Goal: Task Accomplishment & Management: Use online tool/utility

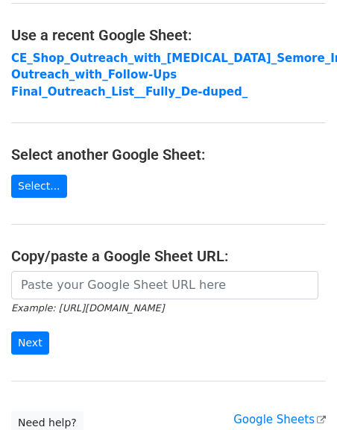
scroll to position [88, 0]
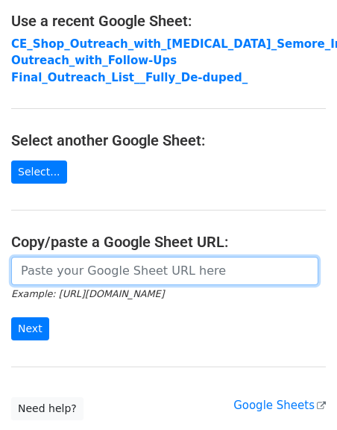
click at [48, 279] on input "url" at bounding box center [164, 271] width 307 height 28
paste input "https://docs.google.com/spreadsheets/d/1vr6xX60AS91i2GsFFqYwrM3idx0viFJUaC_9poy…"
type input "https://docs.google.com/spreadsheets/d/1vr6xX60AS91i2GsFFqYwrM3idx0viFJUaC_9poy…"
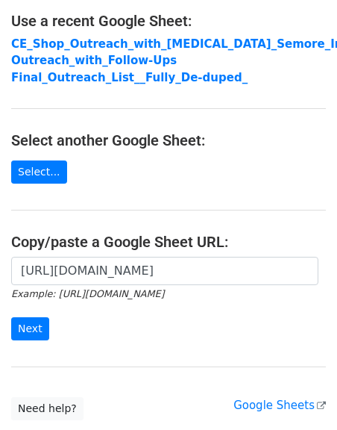
click at [88, 212] on main "Choose a Google Sheet Use one of the options below... Use a recent Google Sheet…" at bounding box center [168, 171] width 337 height 497
click at [30, 319] on input "Next" at bounding box center [30, 328] width 38 height 23
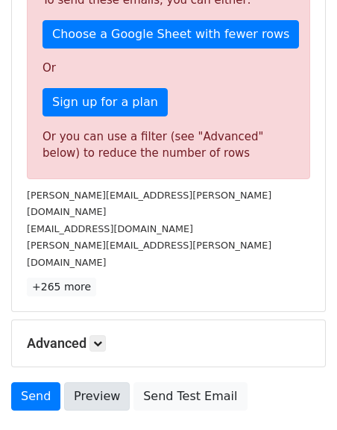
scroll to position [501, 0]
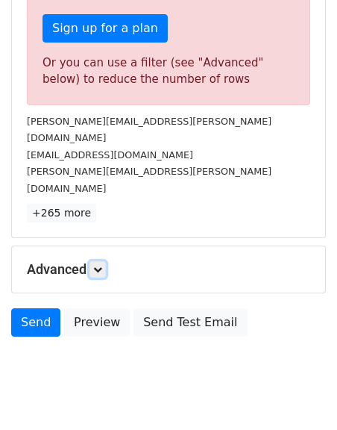
click at [96, 261] on link at bounding box center [98, 269] width 16 height 16
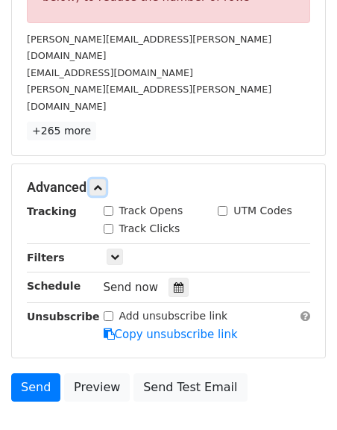
scroll to position [622, 0]
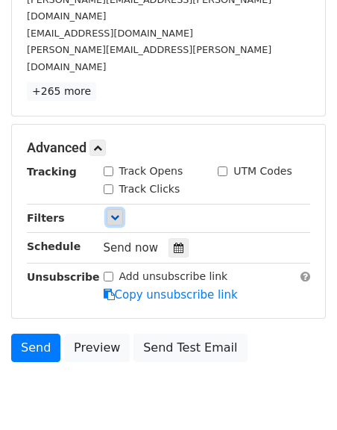
click at [115, 209] on link at bounding box center [115, 217] width 16 height 16
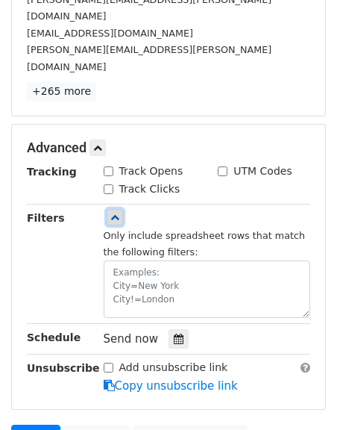
click at [115, 213] on icon at bounding box center [114, 217] width 9 height 9
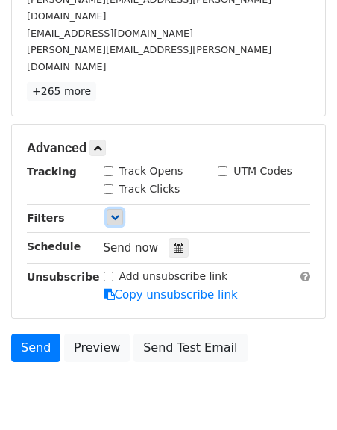
click at [115, 213] on icon at bounding box center [114, 217] width 9 height 9
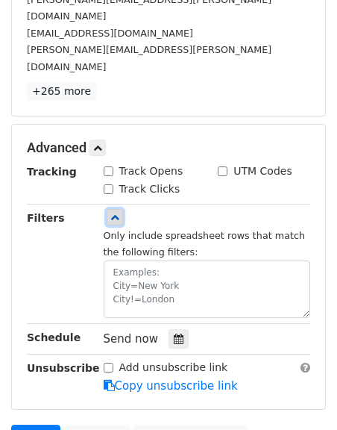
click at [115, 213] on icon at bounding box center [114, 217] width 9 height 9
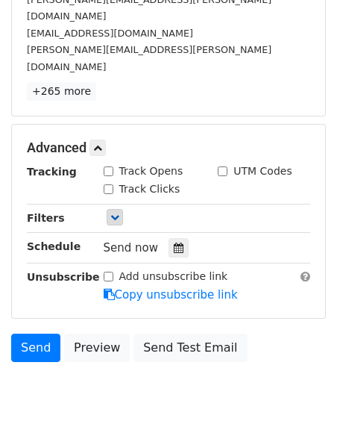
click at [110, 166] on input "Track Opens" at bounding box center [109, 171] width 10 height 10
checkbox input "true"
click at [113, 181] on div "Track Clicks" at bounding box center [142, 189] width 77 height 16
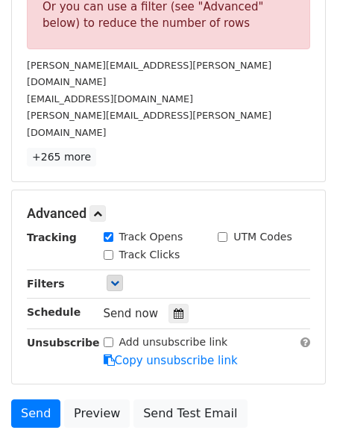
scroll to position [547, 0]
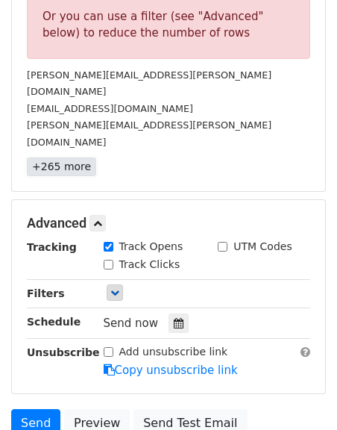
click at [54, 157] on link "+265 more" at bounding box center [61, 166] width 69 height 19
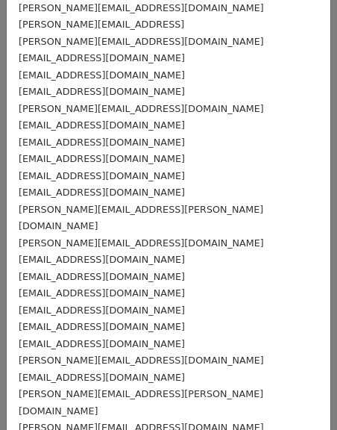
scroll to position [0, 0]
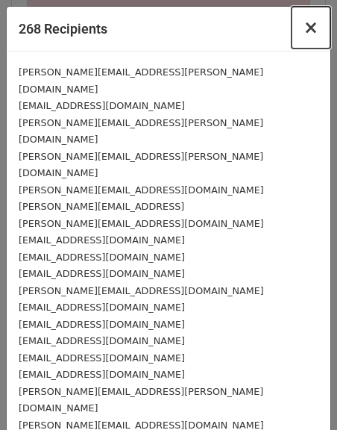
click at [310, 25] on span "×" at bounding box center [311, 27] width 15 height 21
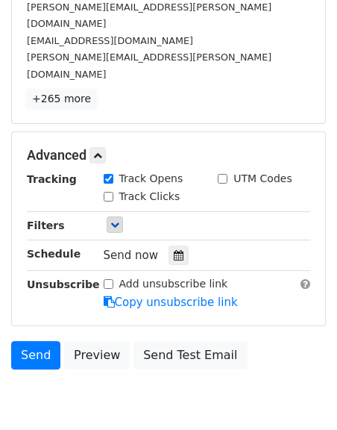
scroll to position [649, 0]
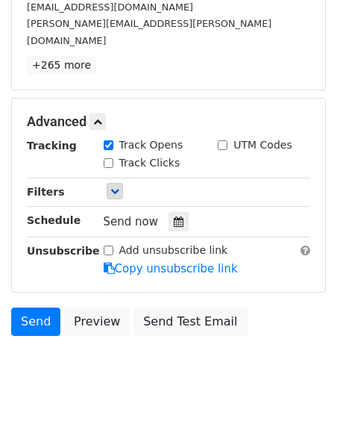
click at [94, 184] on div "Only include spreadsheet rows that match the following filters:" at bounding box center [208, 192] width 230 height 17
click at [114, 183] on link at bounding box center [115, 191] width 16 height 16
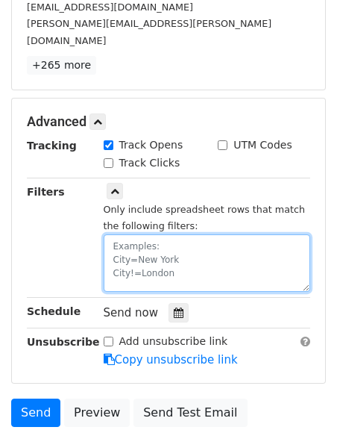
click at [159, 234] on textarea at bounding box center [207, 262] width 207 height 57
click at [134, 235] on textarea at bounding box center [207, 262] width 207 height 57
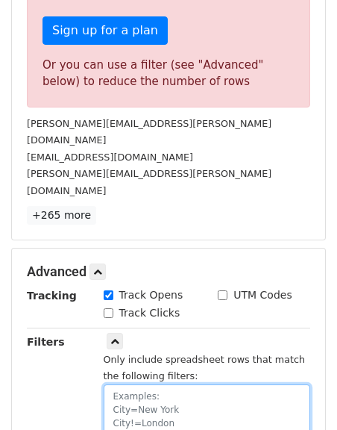
scroll to position [496, 0]
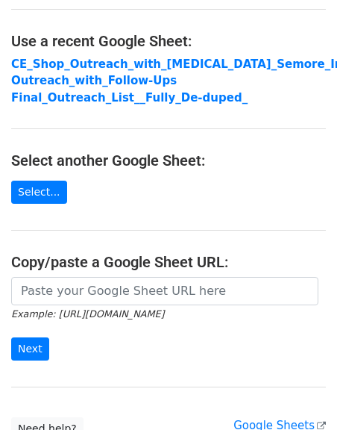
scroll to position [114, 0]
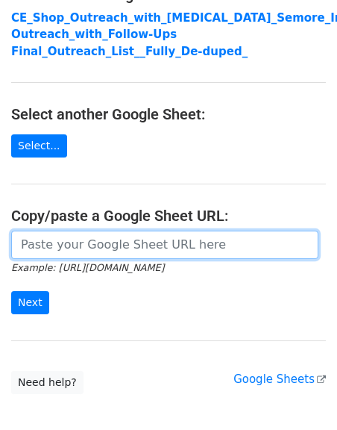
click at [40, 239] on input "url" at bounding box center [164, 245] width 307 height 28
paste input "hey [first name], i saw that [company name] was hiring for help with content an…"
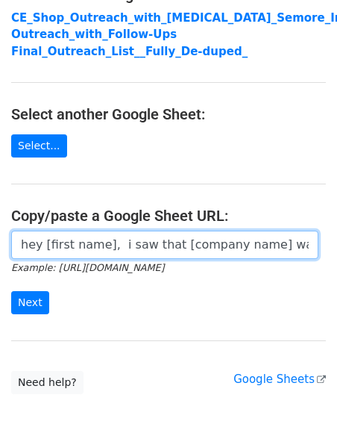
scroll to position [0, 2599]
drag, startPoint x: 313, startPoint y: 248, endPoint x: -159, endPoint y: 235, distance: 471.8
click at [0, 235] on html "Choose a Google Sheet Use one of the options below... Use a recent Google Sheet…" at bounding box center [168, 200] width 337 height 628
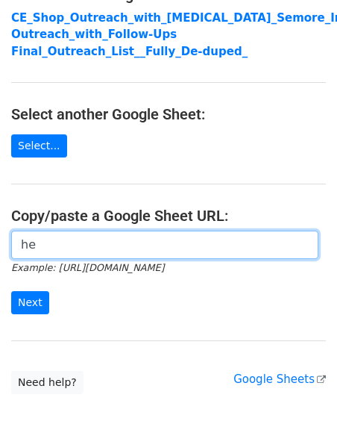
type input "h"
click at [54, 242] on input "url" at bounding box center [164, 245] width 307 height 28
paste input "https://docs.google.com/spreadsheets/d/1vr6xX60AS91i2GsFFqYwrM3idx0viFJUaC_9poy…"
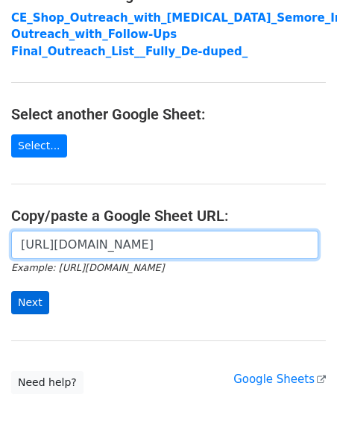
type input "https://docs.google.com/spreadsheets/d/1vr6xX60AS91i2GsFFqYwrM3idx0viFJUaC_9poy…"
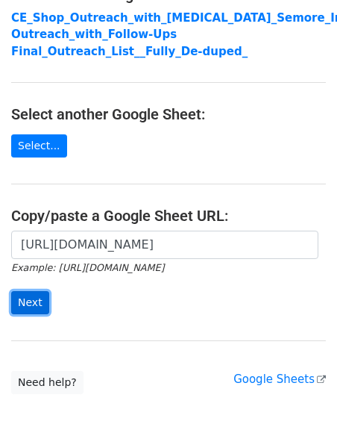
click at [27, 307] on input "Next" at bounding box center [30, 302] width 38 height 23
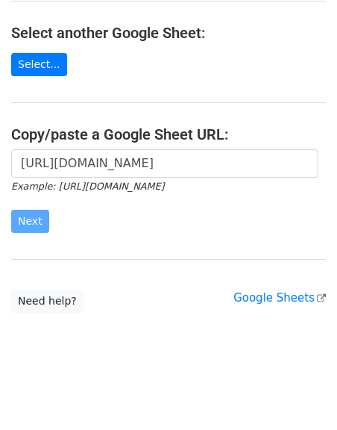
scroll to position [198, 0]
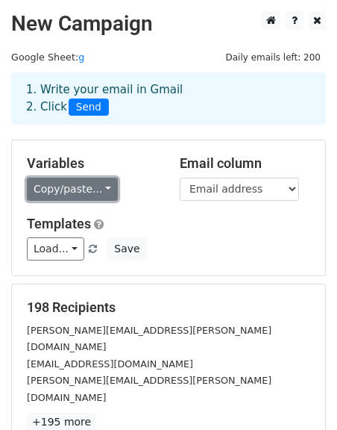
click at [71, 188] on link "Copy/paste..." at bounding box center [72, 189] width 91 height 23
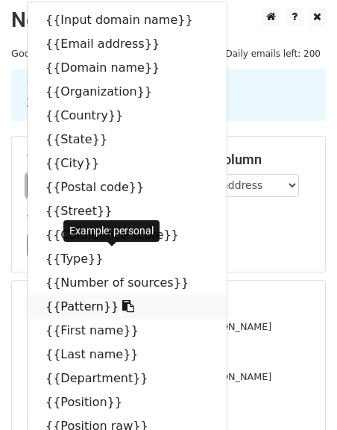
scroll to position [7, 0]
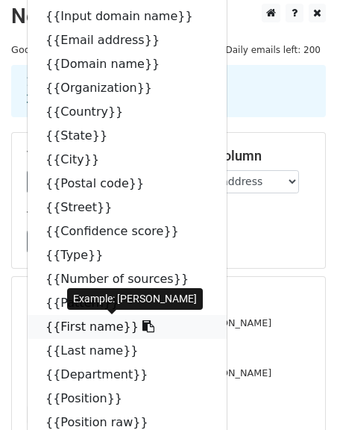
click at [143, 325] on icon at bounding box center [149, 326] width 12 height 12
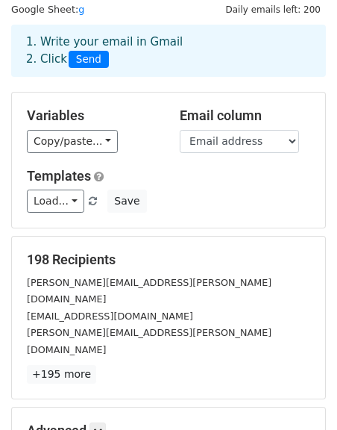
scroll to position [84, 0]
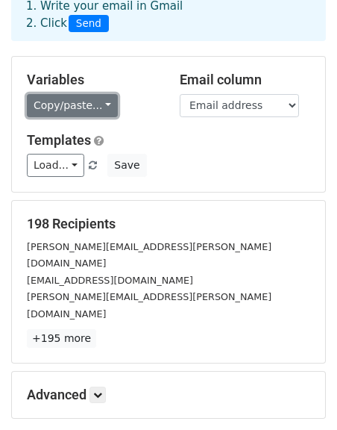
click at [75, 110] on link "Copy/paste..." at bounding box center [72, 105] width 91 height 23
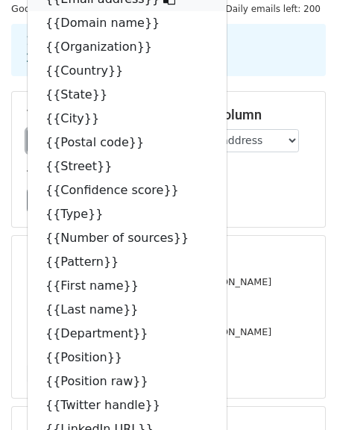
scroll to position [0, 0]
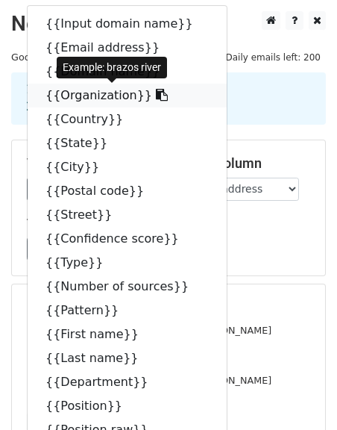
click at [156, 90] on icon at bounding box center [162, 95] width 12 height 12
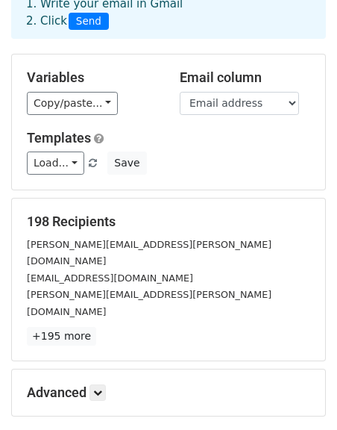
scroll to position [209, 0]
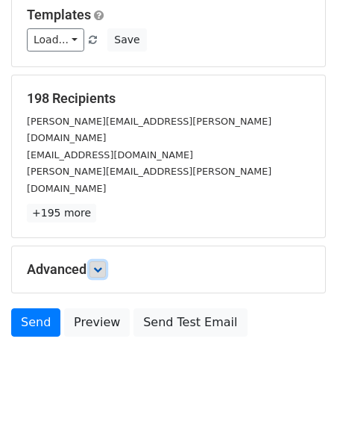
click at [101, 265] on icon at bounding box center [97, 269] width 9 height 9
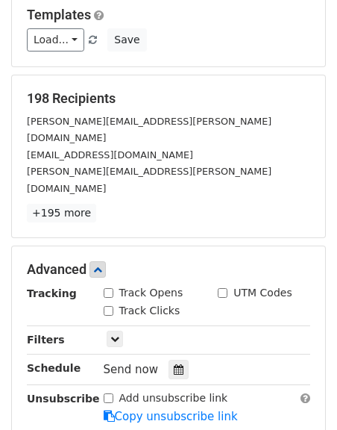
click at [111, 288] on input "Track Opens" at bounding box center [109, 293] width 10 height 10
checkbox input "true"
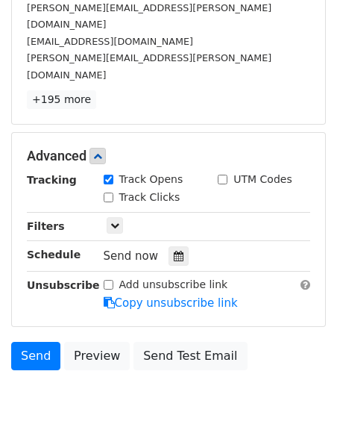
scroll to position [357, 0]
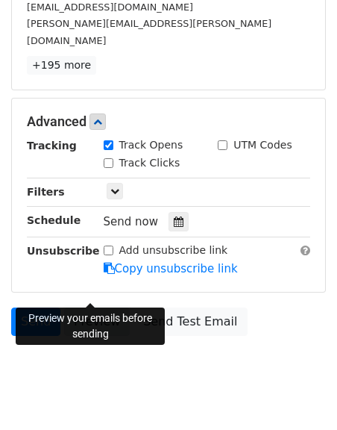
click at [92, 307] on link "Preview" at bounding box center [97, 321] width 66 height 28
click at [99, 307] on link "Preview" at bounding box center [97, 321] width 66 height 28
click at [73, 272] on form "Variables Copy/paste... {{Input domain name}} {{Email address}} {{Domain name}}…" at bounding box center [168, 63] width 315 height 560
click at [76, 307] on link "Preview" at bounding box center [97, 321] width 66 height 28
click at [81, 307] on link "Preview" at bounding box center [97, 321] width 66 height 28
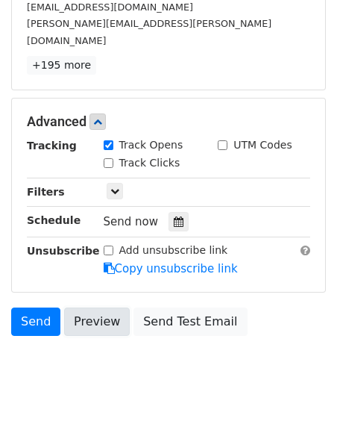
click at [81, 307] on link "Preview" at bounding box center [97, 321] width 66 height 28
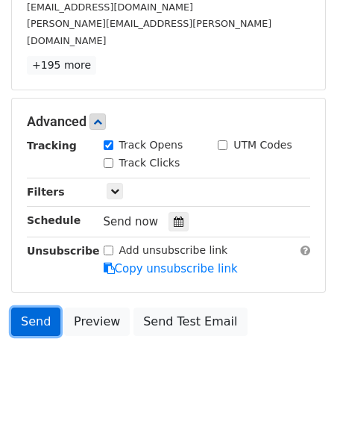
click at [25, 307] on link "Send" at bounding box center [35, 321] width 49 height 28
click at [16, 307] on link "Send" at bounding box center [35, 321] width 49 height 28
click at [19, 307] on link "Send" at bounding box center [35, 321] width 49 height 28
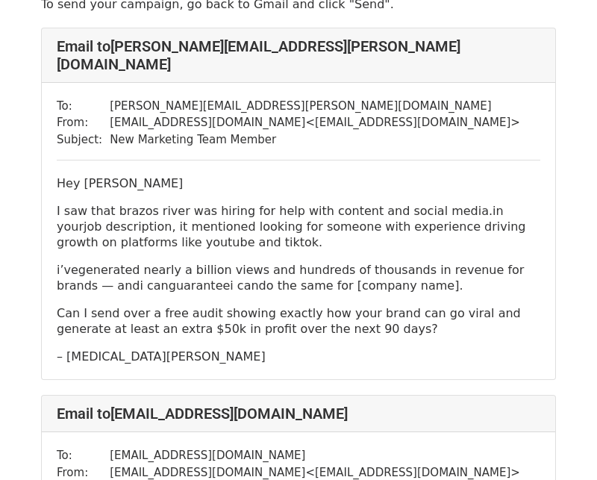
scroll to position [79, 0]
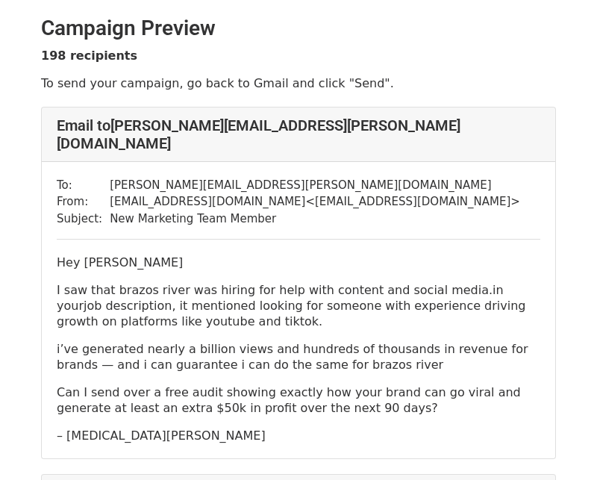
drag, startPoint x: 281, startPoint y: 335, endPoint x: 342, endPoint y: 335, distance: 61.2
click at [342, 341] on p "i’ve generated nearly a billion views and hundreds of thousands in revenue for …" at bounding box center [299, 356] width 484 height 31
click at [110, 362] on div "Hey [PERSON_NAME] I saw that brazos river was hiring for help with content and …" at bounding box center [299, 348] width 484 height 189
drag, startPoint x: 114, startPoint y: 348, endPoint x: 126, endPoint y: 372, distance: 27.4
click at [270, 354] on p "i’ve generated nearly a billion views and hundreds of thousands in revenue for …" at bounding box center [299, 356] width 484 height 31
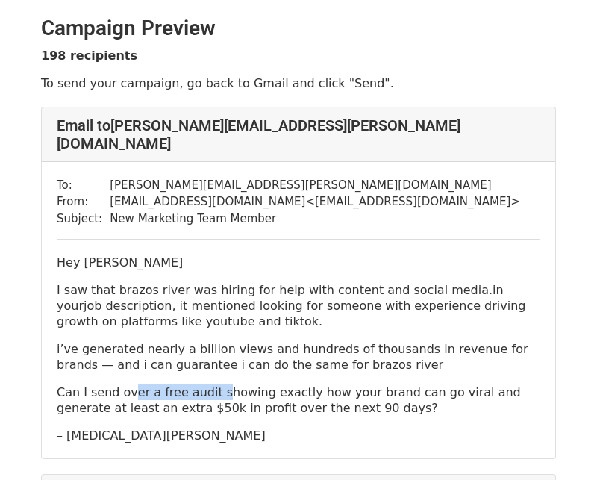
drag, startPoint x: 126, startPoint y: 372, endPoint x: 211, endPoint y: 370, distance: 85.1
click at [211, 384] on p "Can I send over a free audit showing exactly how your brand can go viral and ge…" at bounding box center [299, 399] width 484 height 31
click at [274, 384] on p "Can I send over a free audit showing exactly how your brand can go viral and ge…" at bounding box center [299, 399] width 484 height 31
click at [310, 384] on p "Can I send over a free audit showing exactly how your brand can go viral and ge…" at bounding box center [299, 399] width 484 height 31
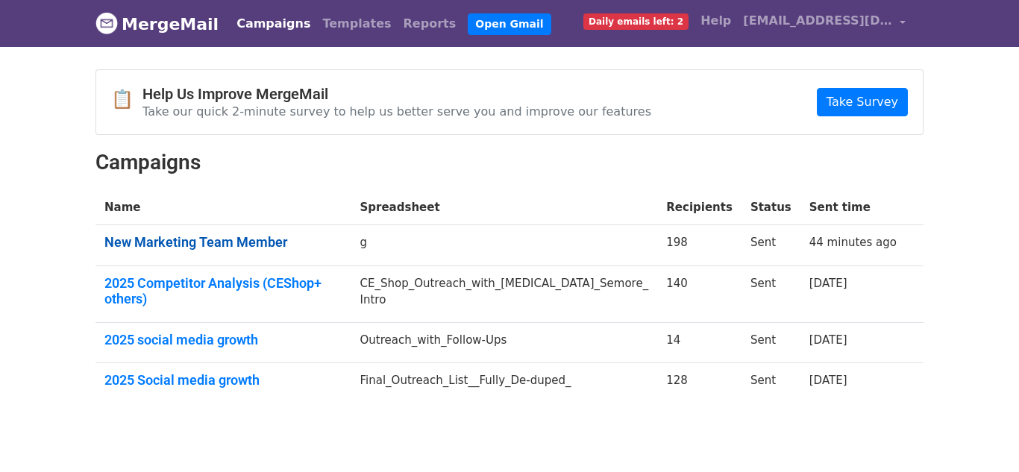
click at [281, 242] on link "New Marketing Team Member" at bounding box center [223, 242] width 238 height 16
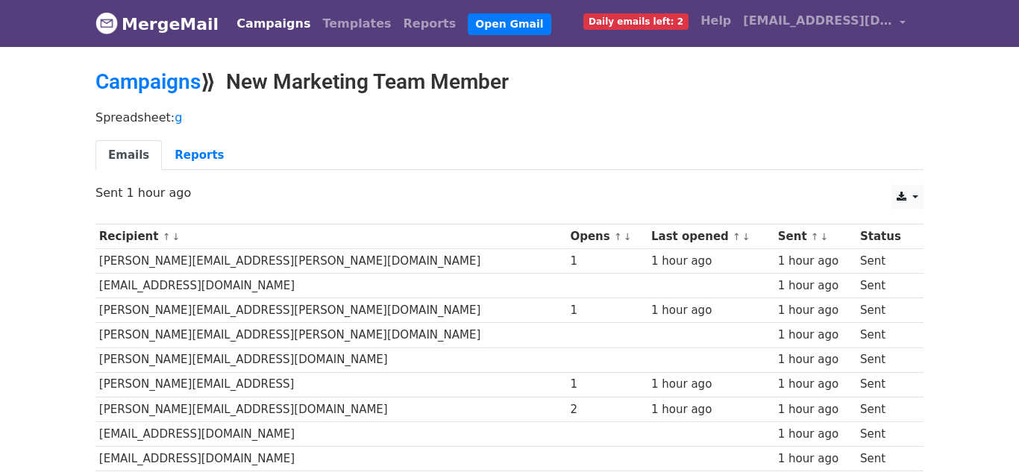
click at [346, 140] on ul "Emails Reports" at bounding box center [510, 155] width 828 height 31
click at [184, 154] on link "Reports" at bounding box center [199, 155] width 75 height 31
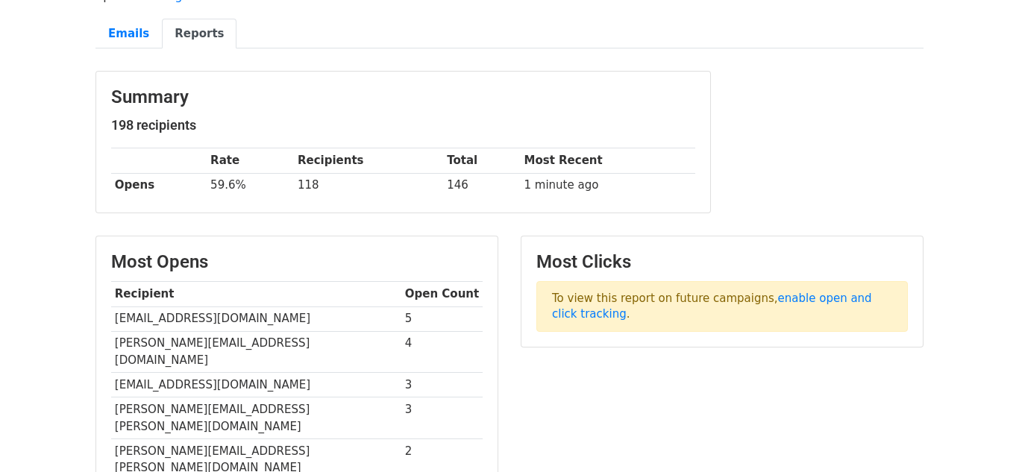
scroll to position [122, 0]
drag, startPoint x: 249, startPoint y: 322, endPoint x: 149, endPoint y: 326, distance: 100.1
click at [136, 322] on td "dj@cherryassistant.com" at bounding box center [256, 319] width 290 height 25
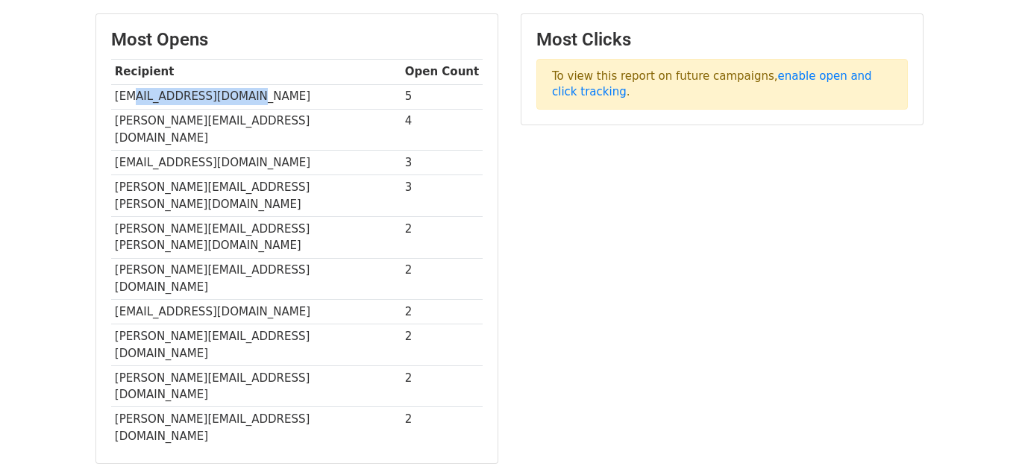
scroll to position [336, 0]
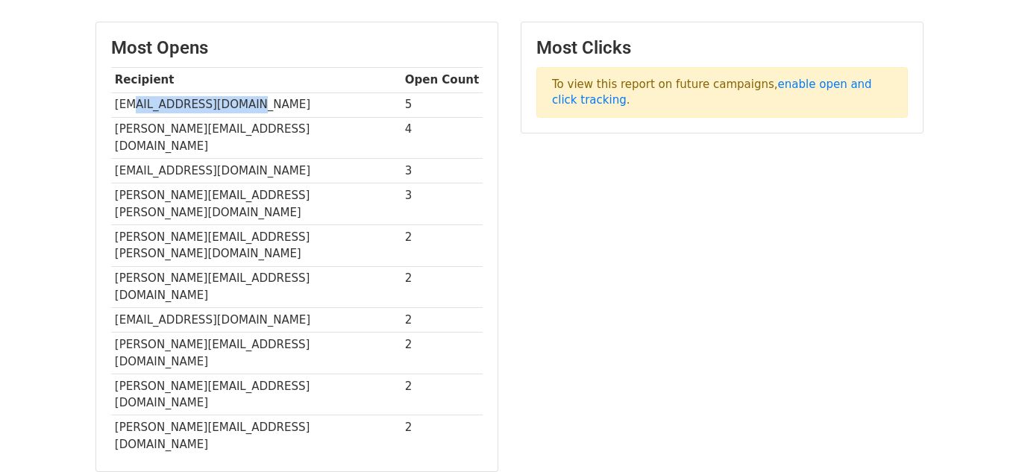
click at [517, 131] on div "Most Clicks To view this report on future campaigns, enable open and click trac…" at bounding box center [722, 255] width 425 height 466
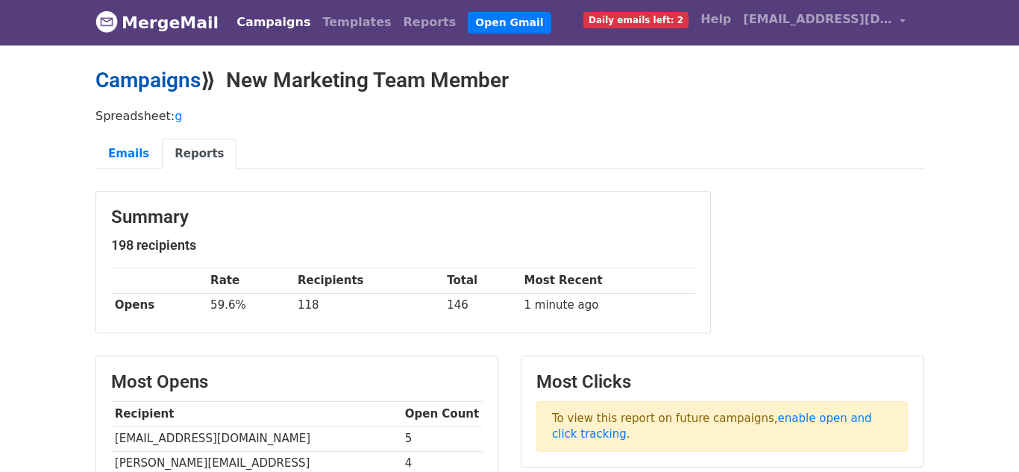
scroll to position [0, 0]
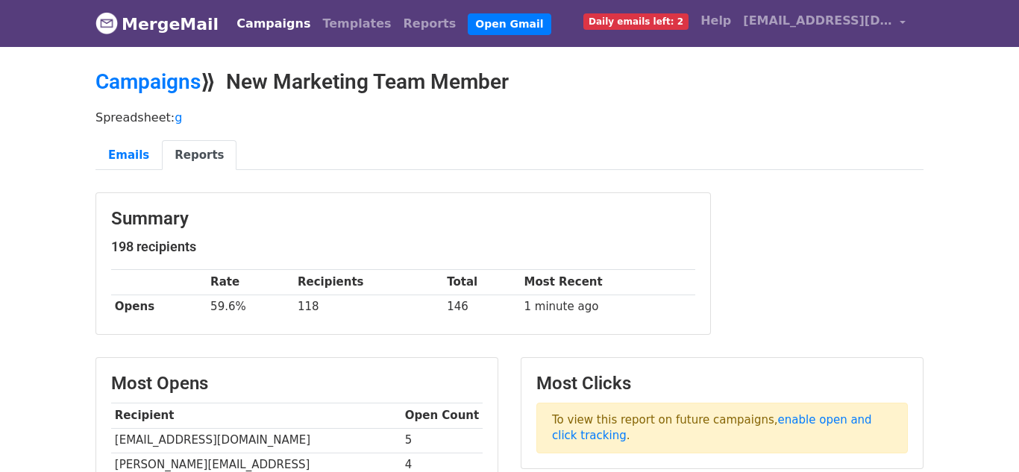
click at [169, 22] on link "MergeMail" at bounding box center [157, 23] width 123 height 31
